Goal: Information Seeking & Learning: Learn about a topic

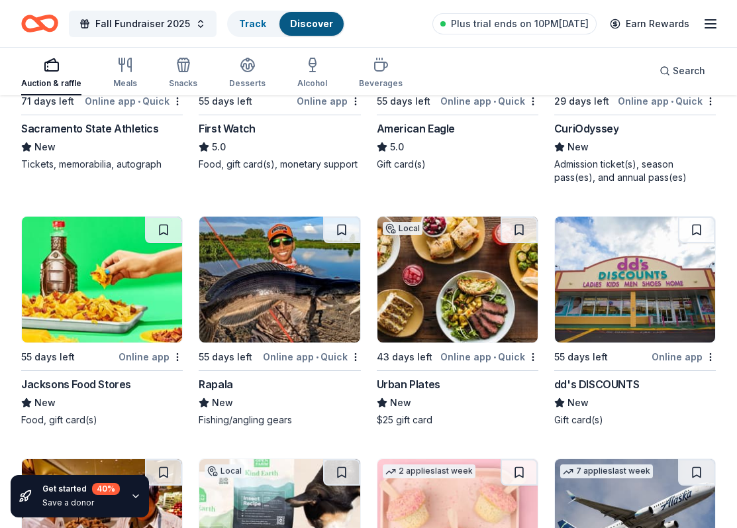
scroll to position [491, 0]
